Goal: Task Accomplishment & Management: Complete application form

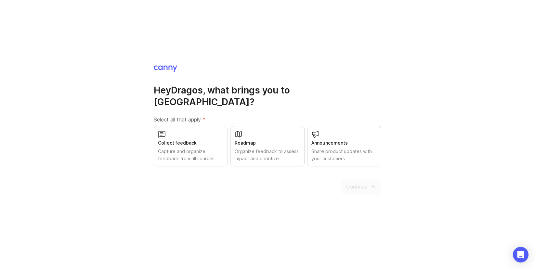
click at [199, 148] on div "Capture and organize feedback from all sources" at bounding box center [191, 155] width 66 height 14
click at [359, 183] on span "Continue" at bounding box center [356, 187] width 21 height 8
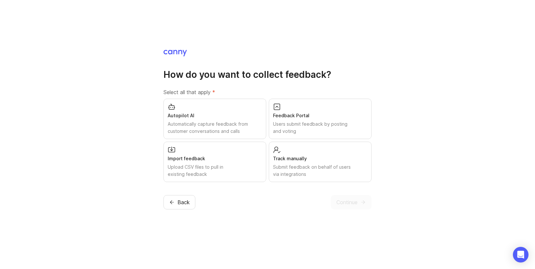
click at [357, 169] on div "Submit feedback on behalf of users via integrations" at bounding box center [320, 170] width 94 height 14
click at [358, 199] on span "Continue" at bounding box center [347, 202] width 21 height 8
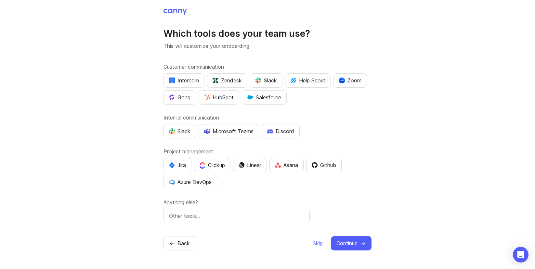
click at [264, 78] on div "Slack" at bounding box center [266, 80] width 21 height 8
click at [182, 128] on div "Slack" at bounding box center [179, 131] width 21 height 8
click at [322, 164] on div "Github" at bounding box center [324, 165] width 24 height 8
click at [359, 241] on button "Continue" at bounding box center [351, 243] width 41 height 14
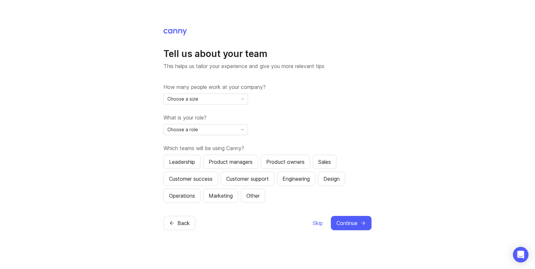
click at [231, 91] on div "How many people work at your company? Choose a size" at bounding box center [268, 93] width 208 height 21
click at [230, 95] on div "Choose a size" at bounding box center [201, 99] width 74 height 10
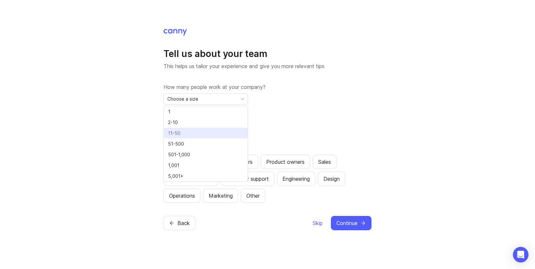
click at [229, 134] on li "11-50" at bounding box center [206, 133] width 84 height 11
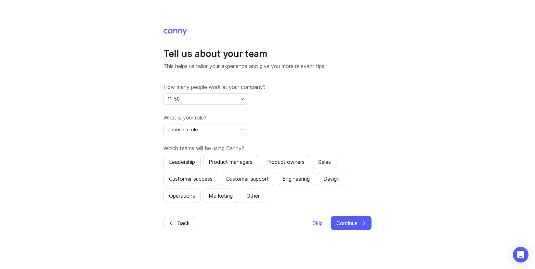
click at [219, 127] on div "Choose a role" at bounding box center [201, 129] width 74 height 10
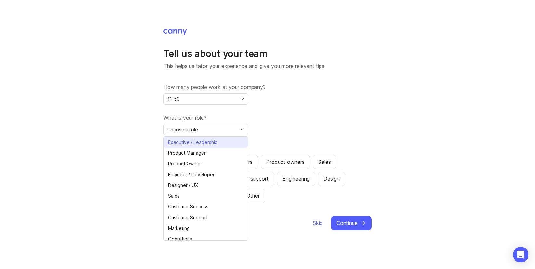
click at [223, 140] on li "Executive / Leadership" at bounding box center [206, 142] width 84 height 11
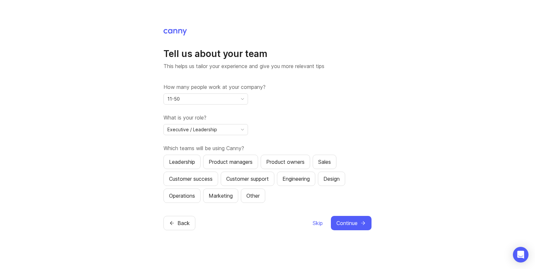
click at [173, 163] on div "Leadership" at bounding box center [182, 162] width 26 height 8
click at [358, 224] on button "Continue" at bounding box center [351, 223] width 41 height 14
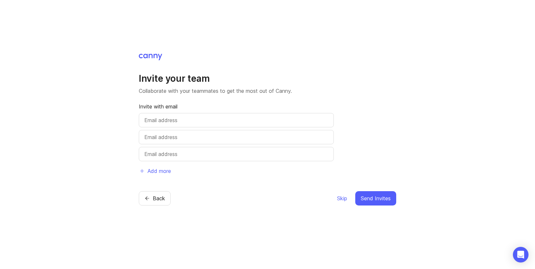
click at [344, 199] on span "Skip" at bounding box center [342, 198] width 10 height 8
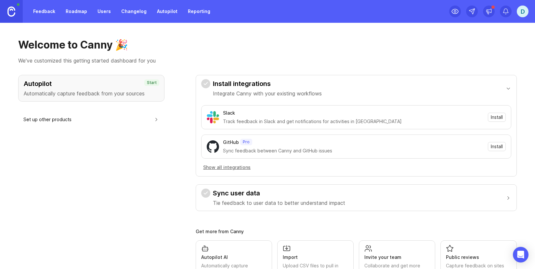
click at [524, 14] on div "D" at bounding box center [523, 12] width 12 height 12
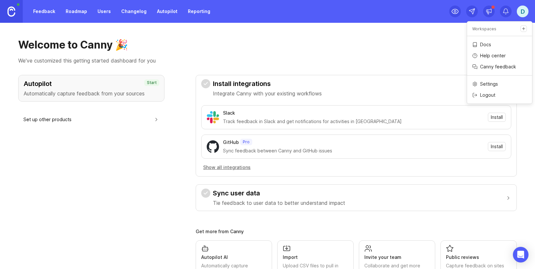
click at [399, 45] on h1 "Welcome to Canny 🎉" at bounding box center [267, 44] width 499 height 13
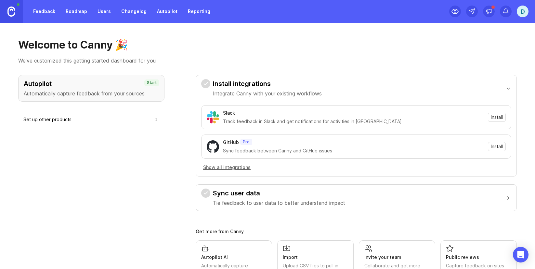
click at [14, 10] on img at bounding box center [11, 12] width 8 height 10
click at [44, 11] on link "Feedback" at bounding box center [44, 12] width 30 height 12
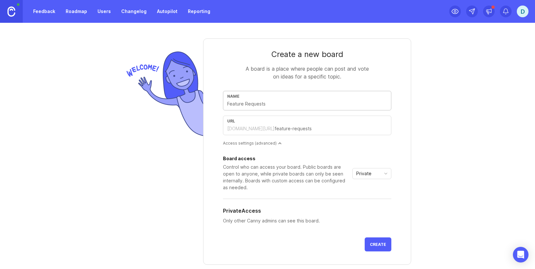
click at [70, 109] on div "Create a new board A board is a place where people can post and vote on ideas f…" at bounding box center [267, 146] width 535 height 246
click at [256, 104] on input "text" at bounding box center [307, 103] width 160 height 7
click at [161, 113] on img at bounding box center [163, 94] width 79 height 90
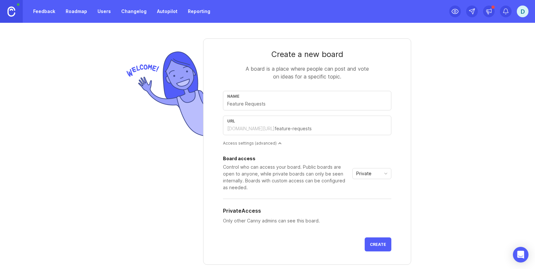
click at [69, 10] on link "Roadmap" at bounding box center [76, 12] width 29 height 12
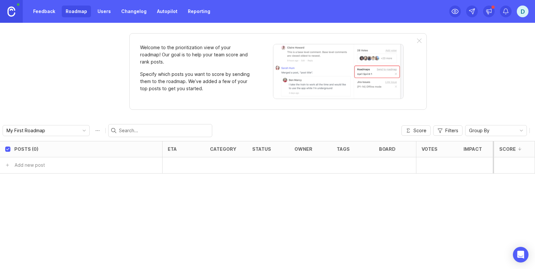
click at [105, 11] on link "Users" at bounding box center [104, 12] width 21 height 12
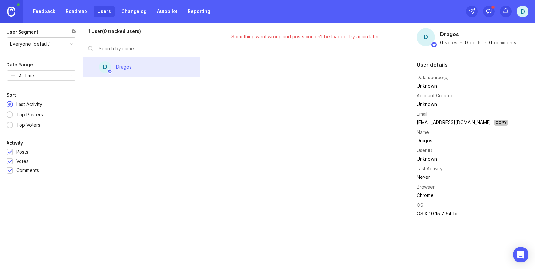
click at [141, 12] on link "Changelog" at bounding box center [133, 12] width 33 height 12
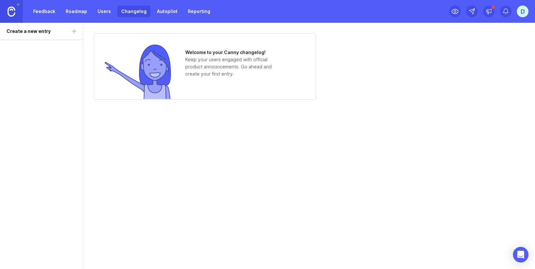
click at [168, 12] on link "Autopilot" at bounding box center [167, 12] width 28 height 12
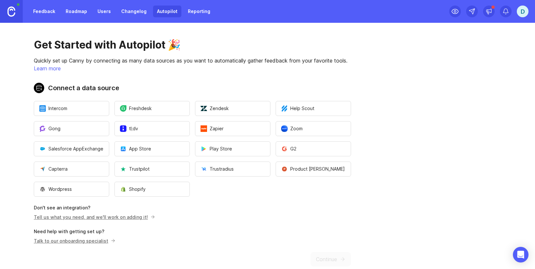
click at [194, 13] on link "Reporting" at bounding box center [199, 12] width 30 height 12
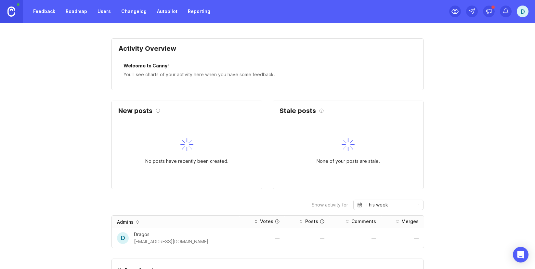
click at [41, 9] on link "Feedback" at bounding box center [44, 12] width 30 height 12
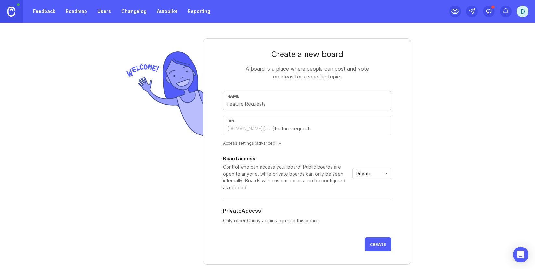
type input "Q"
type input "q"
type input "Qu"
type input "qu"
type input "Qua"
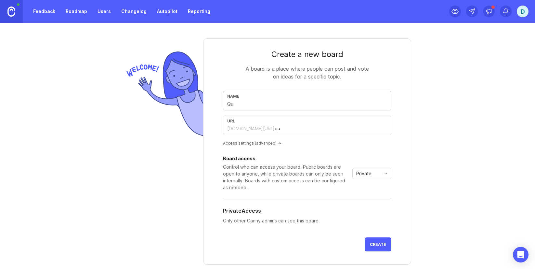
type input "qua"
type input "Qual"
type input "qual"
type input "Quali"
type input "quali"
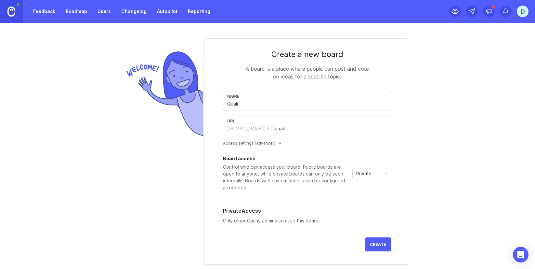
type input "Qualit"
type input "qualit"
type input "Quality"
type input "quality"
type input "Quality A"
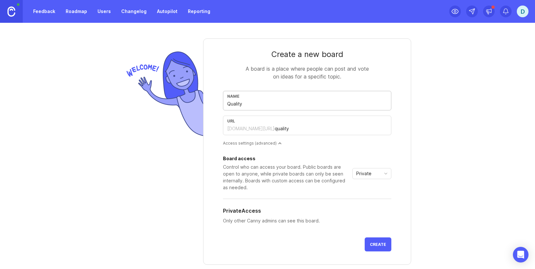
type input "quality-a"
type input "Quality As"
type input "quality-as"
type input "Quality Ass"
type input "quality-ass"
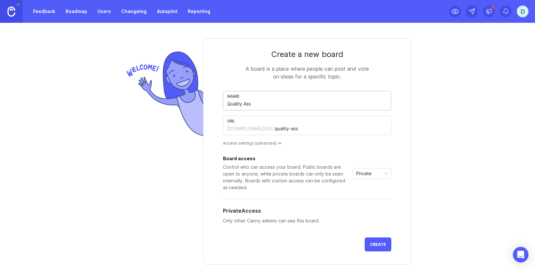
type input "Quality Assu"
type input "quality-assu"
type input "Quality Assur"
type input "quality-assur"
type input "Quality Assura"
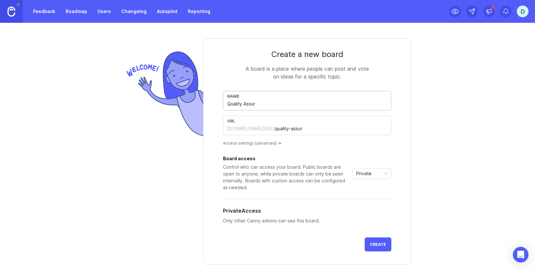
type input "quality-assura"
type input "Quality Assuran"
type input "quality-assuran"
type input "Quality Assuranc"
type input "quality-assuranc"
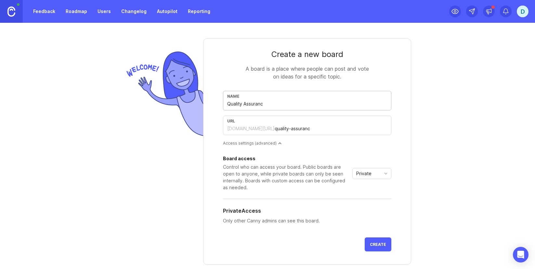
type input "Quality Assurance"
type input "quality-assurance"
click at [117, 107] on div "Create a new board A board is a place where people can post and vote on ideas f…" at bounding box center [268, 174] width 312 height 302
drag, startPoint x: 275, startPoint y: 105, endPoint x: 183, endPoint y: 99, distance: 92.0
click at [183, 99] on div "Create a new board A board is a place where people can post and vote on ideas f…" at bounding box center [268, 174] width 312 height 302
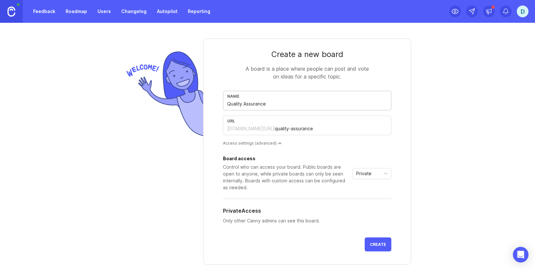
type input "Q"
type input "q"
type input "QA"
type input "qa"
type input "QA"
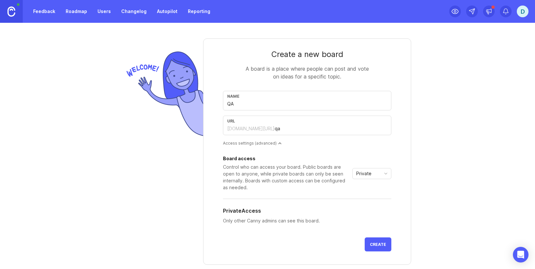
click at [158, 110] on img at bounding box center [163, 94] width 79 height 90
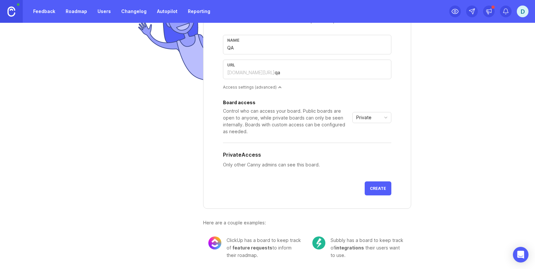
click at [380, 187] on span "Create" at bounding box center [378, 188] width 16 height 5
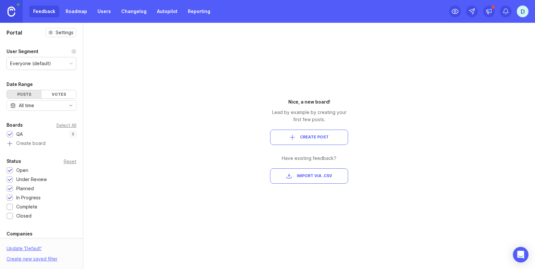
click at [77, 10] on link "Roadmap" at bounding box center [76, 12] width 29 height 12
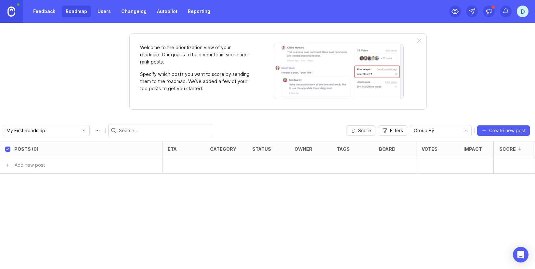
click at [508, 129] on span "Create new post" at bounding box center [508, 130] width 36 height 7
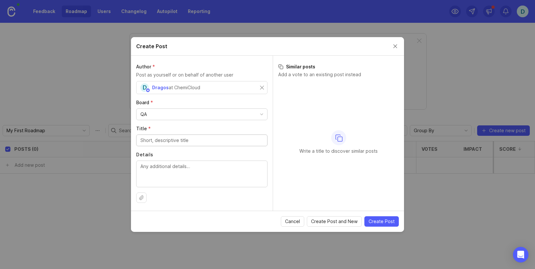
click at [395, 46] on button "Close create post modal" at bounding box center [395, 46] width 7 height 7
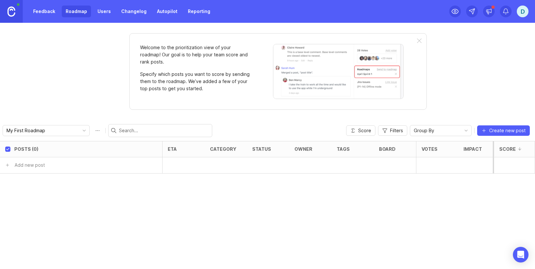
click at [129, 14] on link "Changelog" at bounding box center [133, 12] width 33 height 12
